Goal: Task Accomplishment & Management: Complete application form

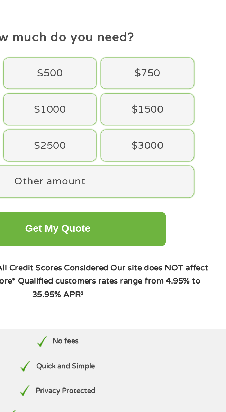
click at [127, 136] on div "$2500" at bounding box center [107, 133] width 57 height 19
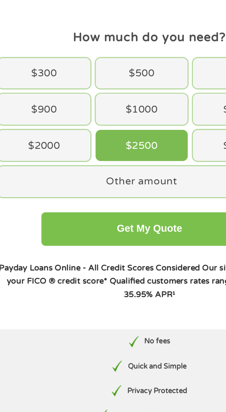
click at [126, 189] on button "Get My Quote" at bounding box center [113, 185] width 134 height 21
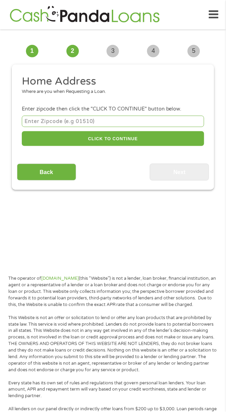
scroll to position [5, 0]
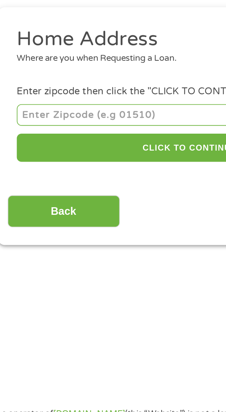
click at [35, 118] on input "number" at bounding box center [113, 116] width 182 height 11
type input "43764"
select select "[US_STATE]"
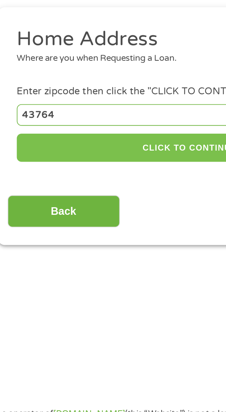
click at [38, 138] on button "CLICK TO CONTINUE" at bounding box center [113, 133] width 182 height 15
type input "43764"
type input "[GEOGRAPHIC_DATA]"
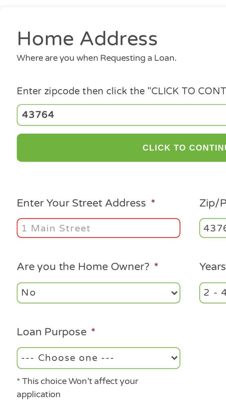
click at [36, 179] on input "Enter Your Street Address *" at bounding box center [65, 176] width 86 height 10
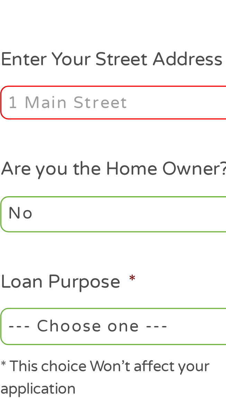
type input "[STREET_ADDRESS]"
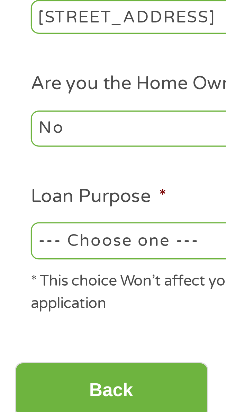
click at [63, 247] on select "--- Choose one --- Pay Bills Debt Consolidation Home Improvement Major Purchase…" at bounding box center [65, 244] width 86 height 11
select select "other"
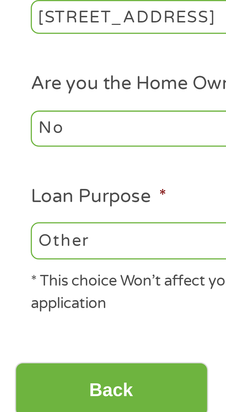
click at [22, 240] on select "--- Choose one --- Pay Bills Debt Consolidation Home Improvement Major Purchase…" at bounding box center [65, 244] width 86 height 11
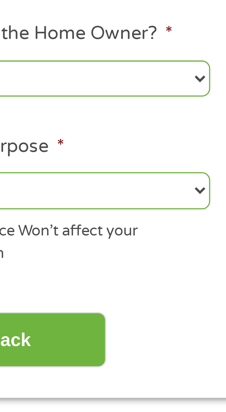
click at [73, 292] on input "Back" at bounding box center [46, 289] width 59 height 17
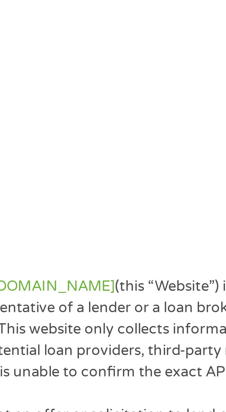
scroll to position [3, 3]
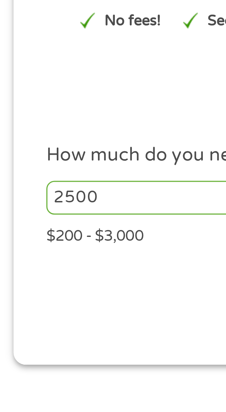
click at [48, 128] on input "2500" at bounding box center [66, 127] width 88 height 10
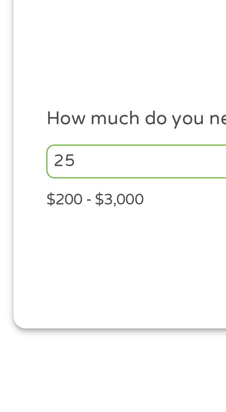
type input "2"
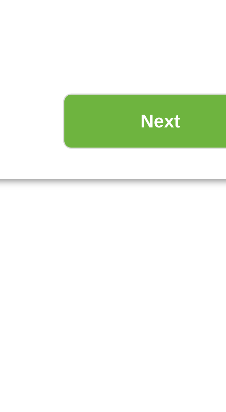
type input "3000"
click at [163, 164] on input "Next" at bounding box center [179, 160] width 59 height 17
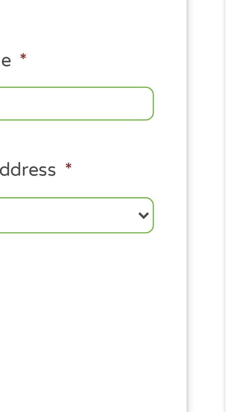
scroll to position [5, 0]
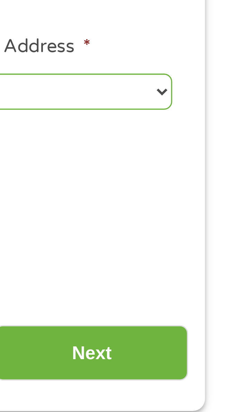
click at [197, 294] on input "Next" at bounding box center [179, 289] width 59 height 17
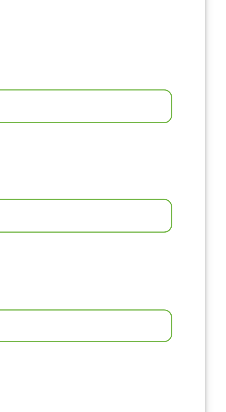
scroll to position [3, 3]
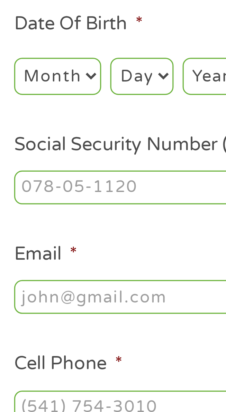
click at [31, 183] on select "Month 1 2 3 4 5 6 7 8 9 10 11 12" at bounding box center [35, 180] width 27 height 11
select select "3"
click at [22, 176] on select "Month 1 2 3 4 5 6 7 8 9 10 11 12" at bounding box center [35, 180] width 27 height 11
click at [60, 185] on select "Day 1 2 3 4 5 6 7 8 9 10 11 12 13 14 15 16 17 18 19 20 21 22 23 24 25 26 27 28 …" at bounding box center [60, 180] width 19 height 11
select select "27"
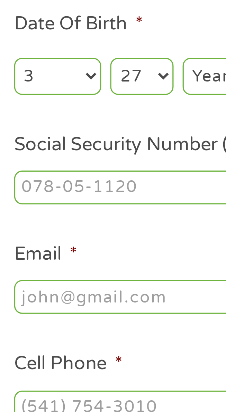
click at [51, 176] on select "Day 1 2 3 4 5 6 7 8 9 10 11 12 13 14 15 16 17 18 19 20 21 22 23 24 25 26 27 28 …" at bounding box center [60, 180] width 19 height 11
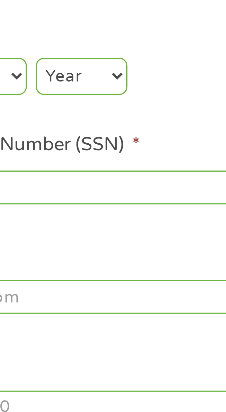
click at [98, 184] on select "Year [DATE] 2006 2005 2004 2003 2002 2001 2000 1999 1998 1997 1996 1995 1994 19…" at bounding box center [87, 180] width 28 height 11
select select "1972"
click at [73, 176] on select "Year [DATE] 2006 2005 2004 2003 2002 2001 2000 1999 1998 1997 1996 1995 1994 19…" at bounding box center [87, 180] width 28 height 11
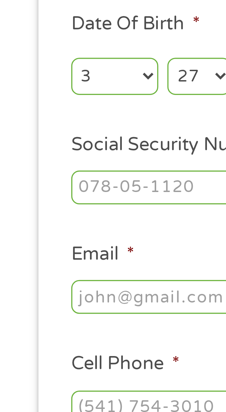
click at [49, 215] on input "Social Security Number (SSN) *" at bounding box center [113, 214] width 182 height 10
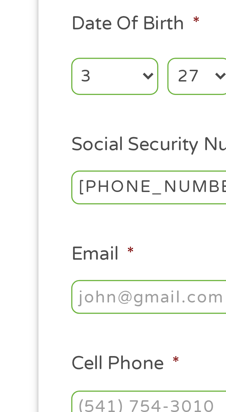
type input "300-76-4954"
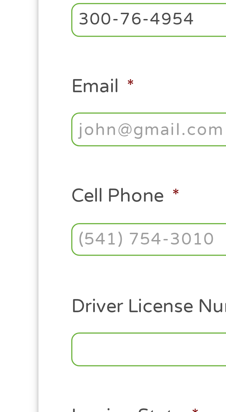
click at [31, 252] on input "Email *" at bounding box center [113, 248] width 182 height 10
type input "[EMAIL_ADDRESS][DOMAIN_NAME]"
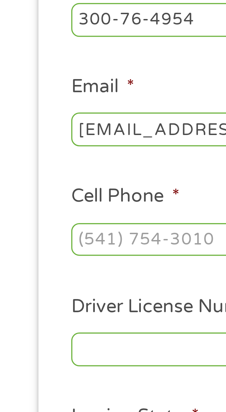
type input "[PERSON_NAME]"
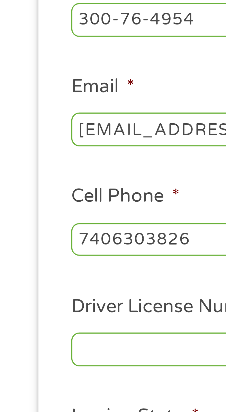
type input "[PHONE_NUMBER]"
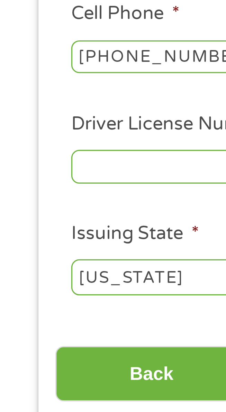
click at [32, 319] on input "Driver License Number *" at bounding box center [113, 315] width 182 height 10
click at [40, 320] on input "RR41u7i8" at bounding box center [113, 315] width 182 height 10
click at [47, 321] on input "RR4177i8" at bounding box center [113, 315] width 182 height 10
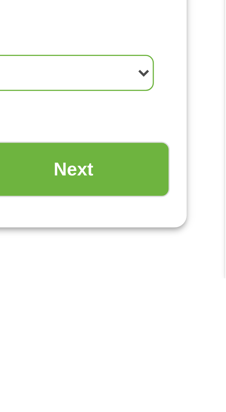
type input "RR417788"
click at [175, 380] on input "Next" at bounding box center [179, 378] width 59 height 17
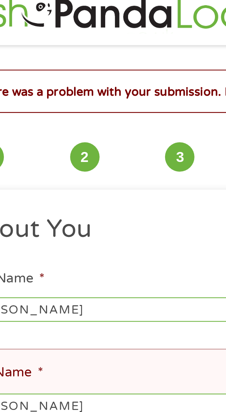
scroll to position [5, 0]
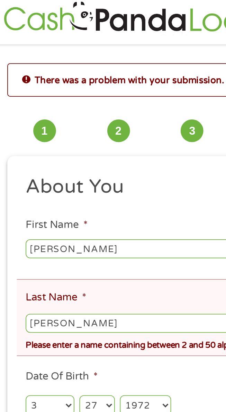
click at [99, 165] on li "Last Name * [PERSON_NAME] Please enter a name containing between 2 and 50 alpha…" at bounding box center [110, 174] width 187 height 42
click at [89, 178] on input "[PERSON_NAME]" at bounding box center [113, 177] width 182 height 10
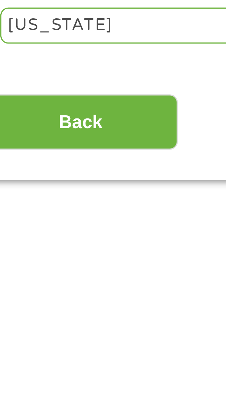
scroll to position [41, 0]
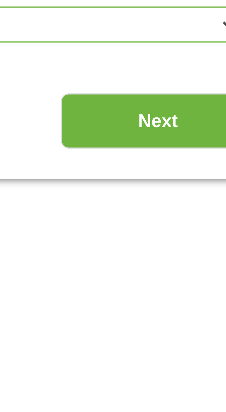
type input "[PERSON_NAME]"
click at [194, 389] on input "Next" at bounding box center [179, 384] width 59 height 17
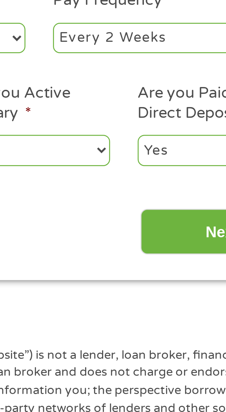
scroll to position [3, 0]
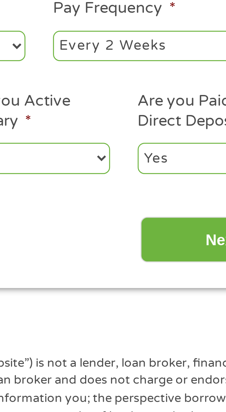
click at [164, 265] on input "Next" at bounding box center [179, 260] width 59 height 17
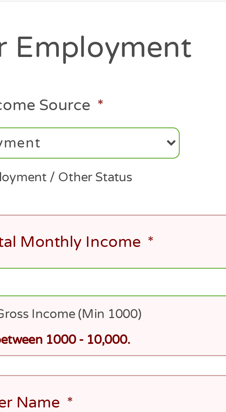
scroll to position [5, 0]
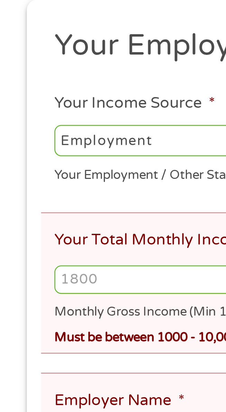
click at [50, 190] on input "Your Total Monthly Income *" at bounding box center [113, 187] width 182 height 10
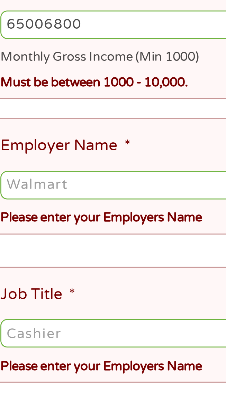
type input "65006800"
click at [37, 219] on ul "Your Employment Your Income Source * --- Choose one --- Employment [DEMOGRAPHIC…" at bounding box center [113, 301] width 192 height 413
click at [48, 249] on input "Employer Name *" at bounding box center [113, 245] width 182 height 10
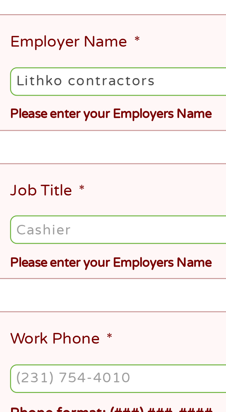
type input "Lithko contractors"
click at [35, 274] on ul "Your Employment Your Income Source * --- Choose one --- Employment [DEMOGRAPHIC…" at bounding box center [113, 301] width 192 height 413
click at [36, 303] on input "Job Title *" at bounding box center [113, 299] width 182 height 10
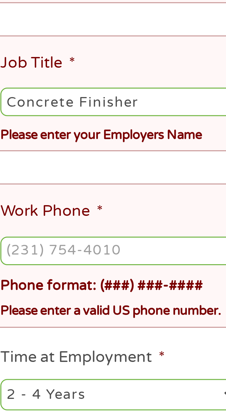
type input "Concrete Finisher"
click at [35, 330] on ul "Your Employment Your Income Source * --- Choose one --- Employment [DEMOGRAPHIC…" at bounding box center [113, 301] width 192 height 413
click at [38, 325] on ul "Your Employment Your Income Source * --- Choose one --- Employment [DEMOGRAPHIC…" at bounding box center [113, 301] width 192 height 413
click at [49, 325] on ul "Your Employment Your Income Source * --- Choose one --- Employment [DEMOGRAPHIC…" at bounding box center [113, 301] width 192 height 413
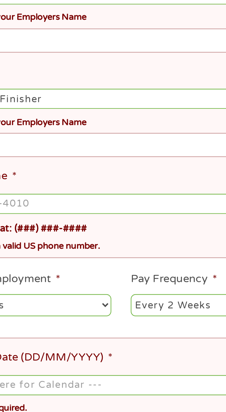
scroll to position [99, 0]
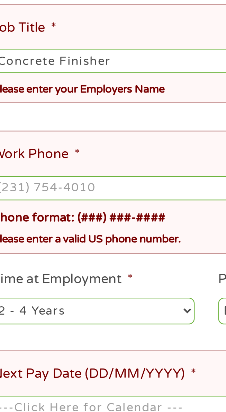
click at [49, 249] on label "Work Phone *" at bounding box center [40, 244] width 37 height 7
click at [49, 254] on input "Work Phone *" at bounding box center [113, 259] width 182 height 10
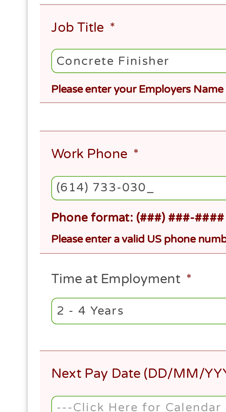
type input "[PHONE_NUMBER]"
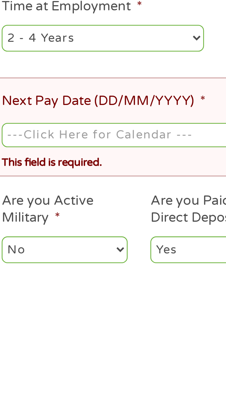
click at [51, 357] on input "Next Pay Date (DD/MM/YYYY) *" at bounding box center [113, 353] width 182 height 10
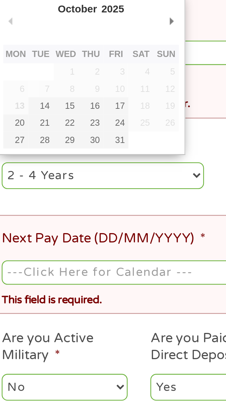
type input "[DATE]"
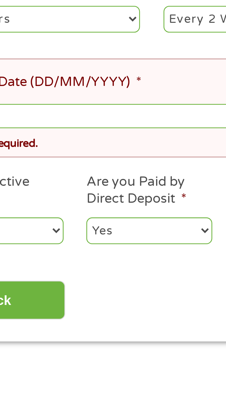
scroll to position [146, 0]
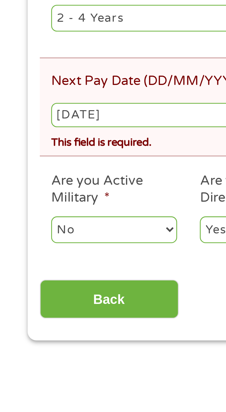
click at [60, 390] on input "Back" at bounding box center [46, 385] width 59 height 17
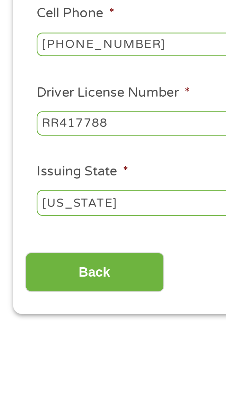
scroll to position [5, 0]
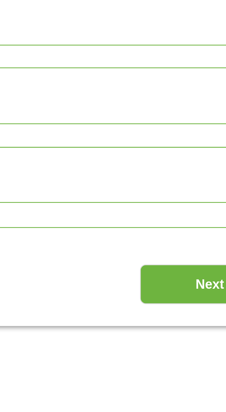
click at [164, 387] on input "Next" at bounding box center [179, 378] width 59 height 17
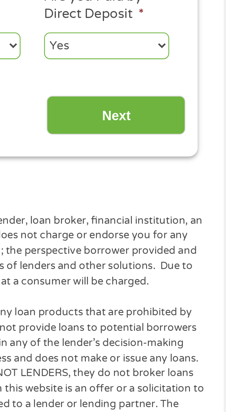
scroll to position [47, 0]
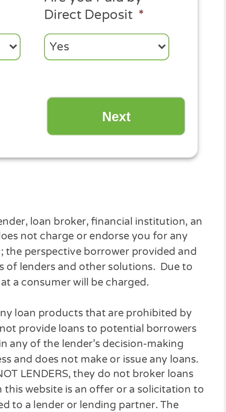
click at [164, 219] on input "Next" at bounding box center [179, 217] width 59 height 17
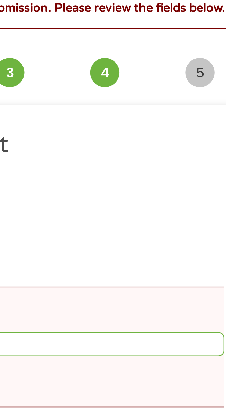
scroll to position [5, 0]
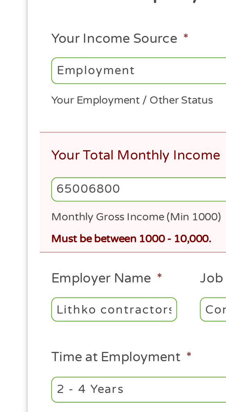
click at [60, 189] on input "65006800" at bounding box center [113, 187] width 182 height 10
type input "6"
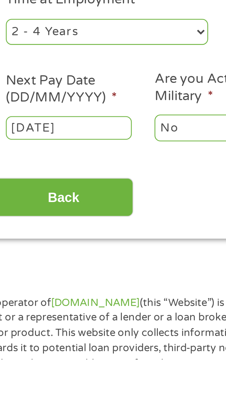
type input "6800"
click at [34, 345] on input "Back" at bounding box center [46, 343] width 59 height 17
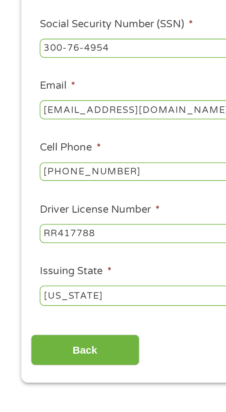
scroll to position [3, 3]
click at [65, 385] on input "Back" at bounding box center [46, 378] width 59 height 17
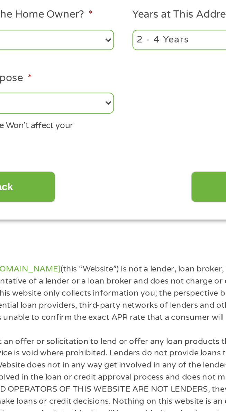
click at [159, 288] on input "Next" at bounding box center [179, 289] width 59 height 17
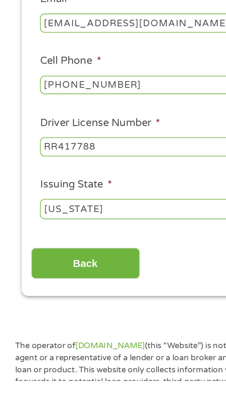
scroll to position [39, 0]
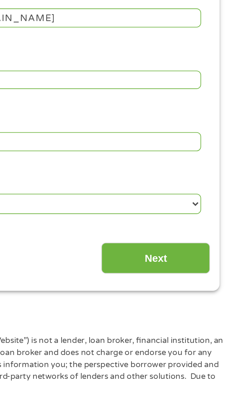
click at [184, 350] on input "Next" at bounding box center [179, 345] width 59 height 17
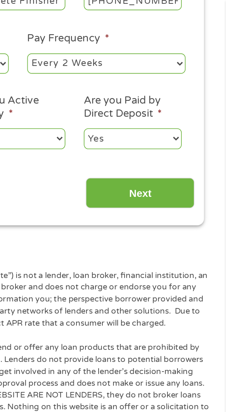
scroll to position [154, 0]
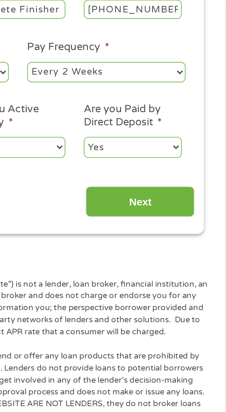
click at [193, 41] on select "--- Choose one --- Every 2 Weeks Every Week Monthly Semi-Monthly" at bounding box center [161, 39] width 86 height 11
select select "weekly"
click at [118, 34] on select "--- Choose one --- Every 2 Weeks Every Week Monthly Semi-Monthly" at bounding box center [161, 39] width 86 height 11
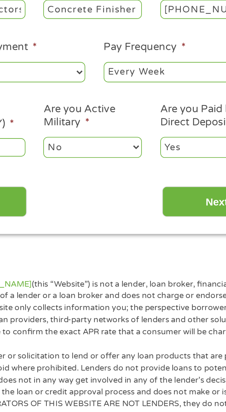
click at [161, 113] on input "Next" at bounding box center [179, 110] width 59 height 17
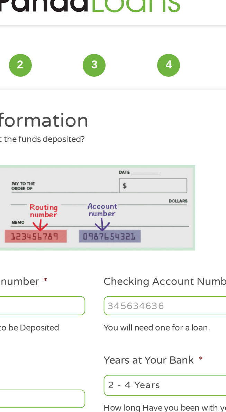
scroll to position [5, 0]
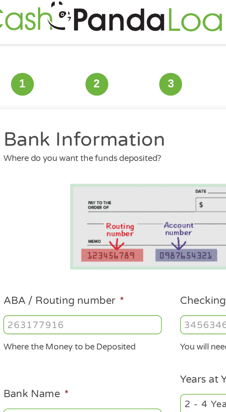
click at [51, 178] on input "ABA / Routing number *" at bounding box center [65, 177] width 86 height 10
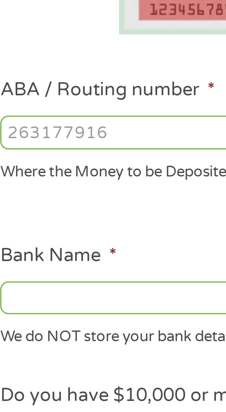
type input "031101279"
type input "THE BANCORP BANK"
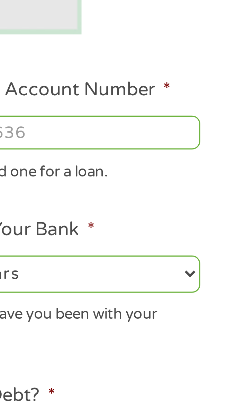
type input "031101279"
click at [157, 176] on input "Checking Account Number *" at bounding box center [161, 177] width 86 height 10
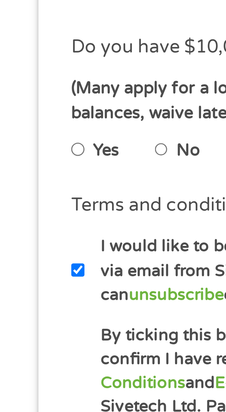
type input "766158755534"
click at [51, 293] on input "No" at bounding box center [49, 289] width 4 height 8
radio input "true"
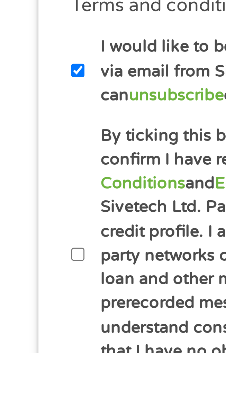
click at [25, 381] on input "By ticking this box, I confirm I am at least [DEMOGRAPHIC_DATA]. I confirm I ha…" at bounding box center [24, 382] width 4 height 8
checkbox input "true"
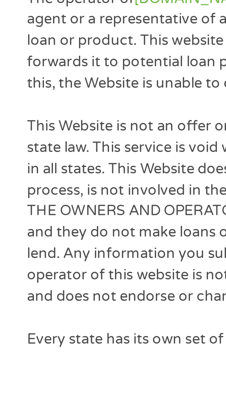
scroll to position [3, 3]
click at [17, 377] on p "This Website is not an offer or solicitation to lend or offer any loan products…" at bounding box center [112, 368] width 209 height 59
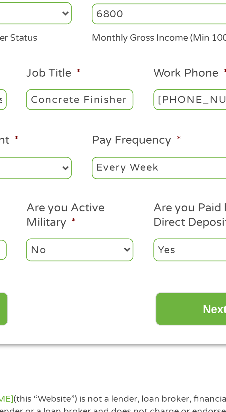
scroll to position [106, 0]
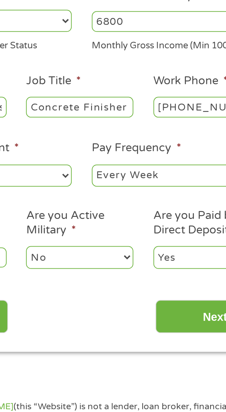
click at [144, 175] on div "This field is hidden when viewing the form gclid EAIaIQobChMIu6nOlpaikAMVhTQIBR…" at bounding box center [113, 67] width 202 height 217
click at [166, 163] on input "Next" at bounding box center [179, 158] width 59 height 17
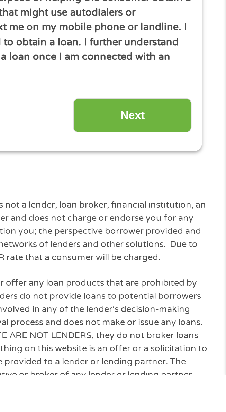
scroll to position [165, 0]
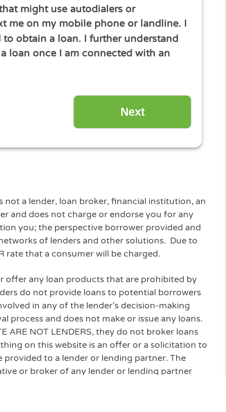
click at [164, 278] on input "Next" at bounding box center [179, 280] width 59 height 17
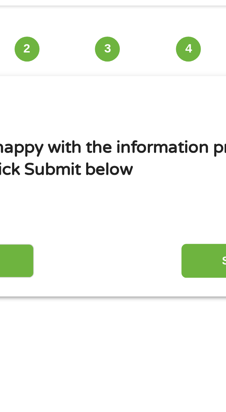
scroll to position [0, 0]
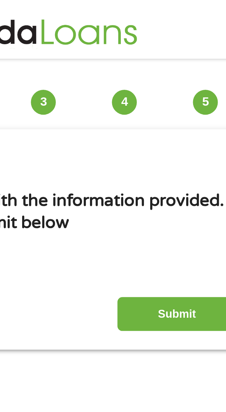
click at [174, 160] on input "Submit" at bounding box center [179, 157] width 59 height 17
